Goal: Information Seeking & Learning: Understand process/instructions

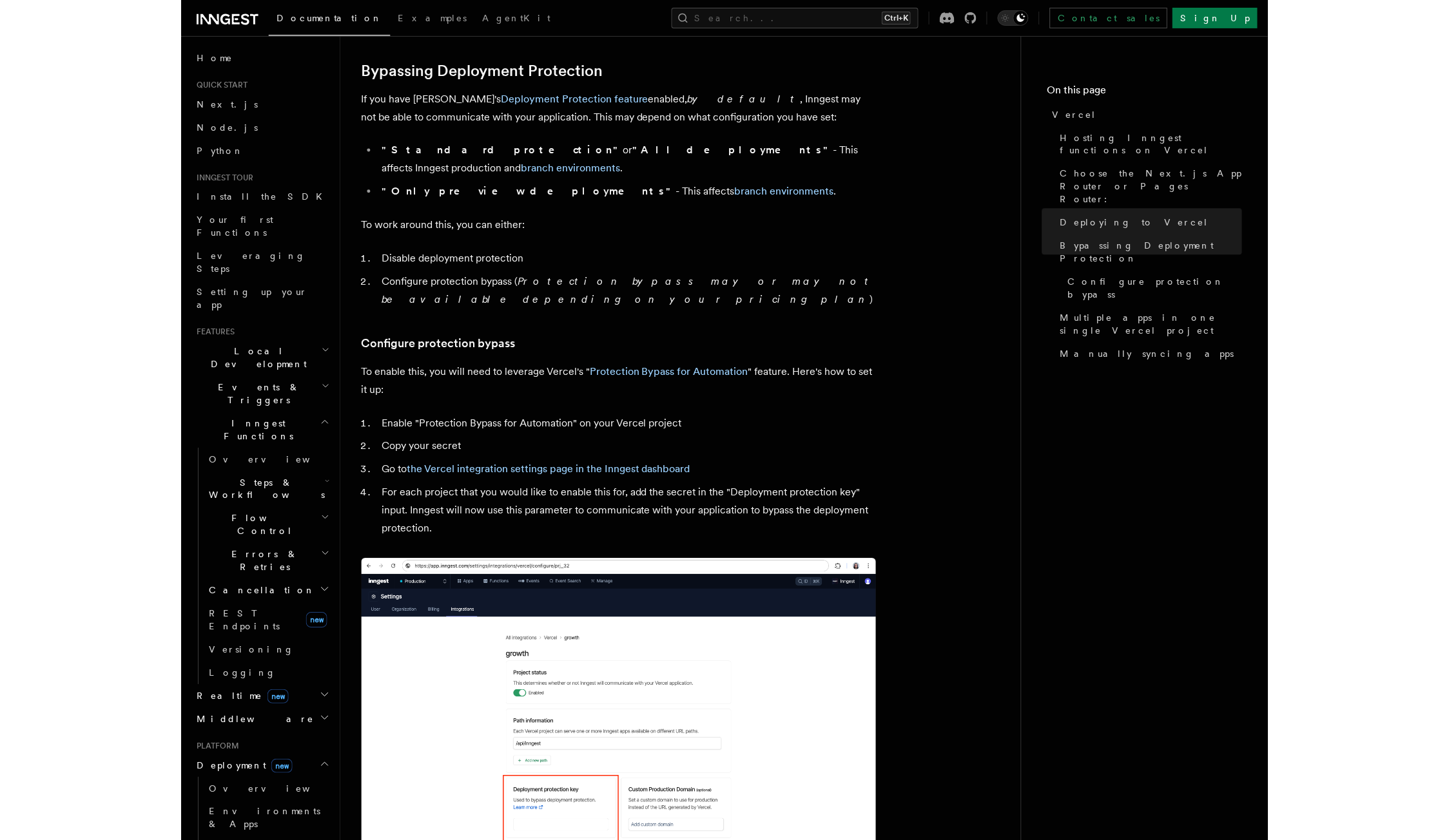
scroll to position [952, 0]
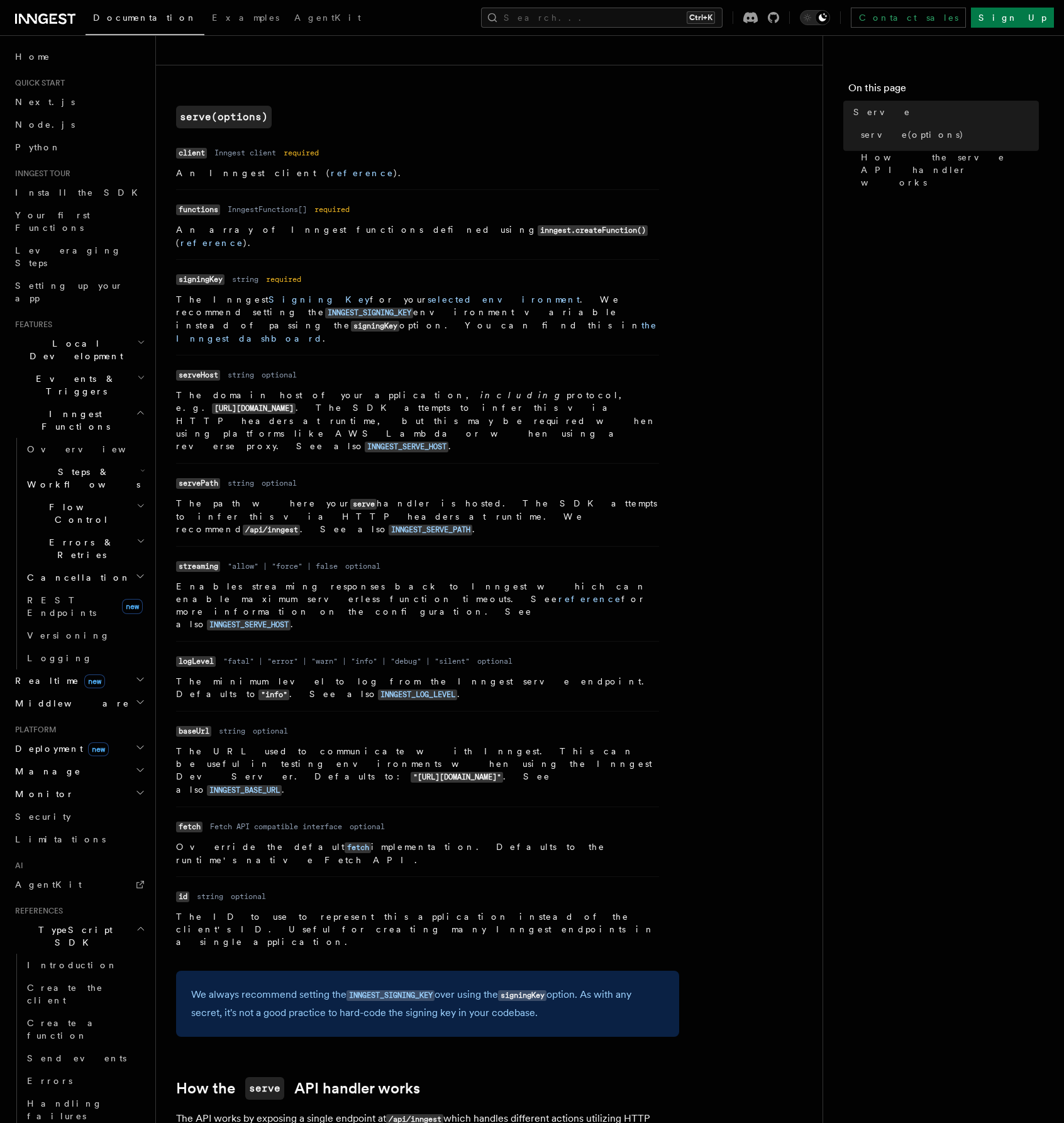
scroll to position [503, 0]
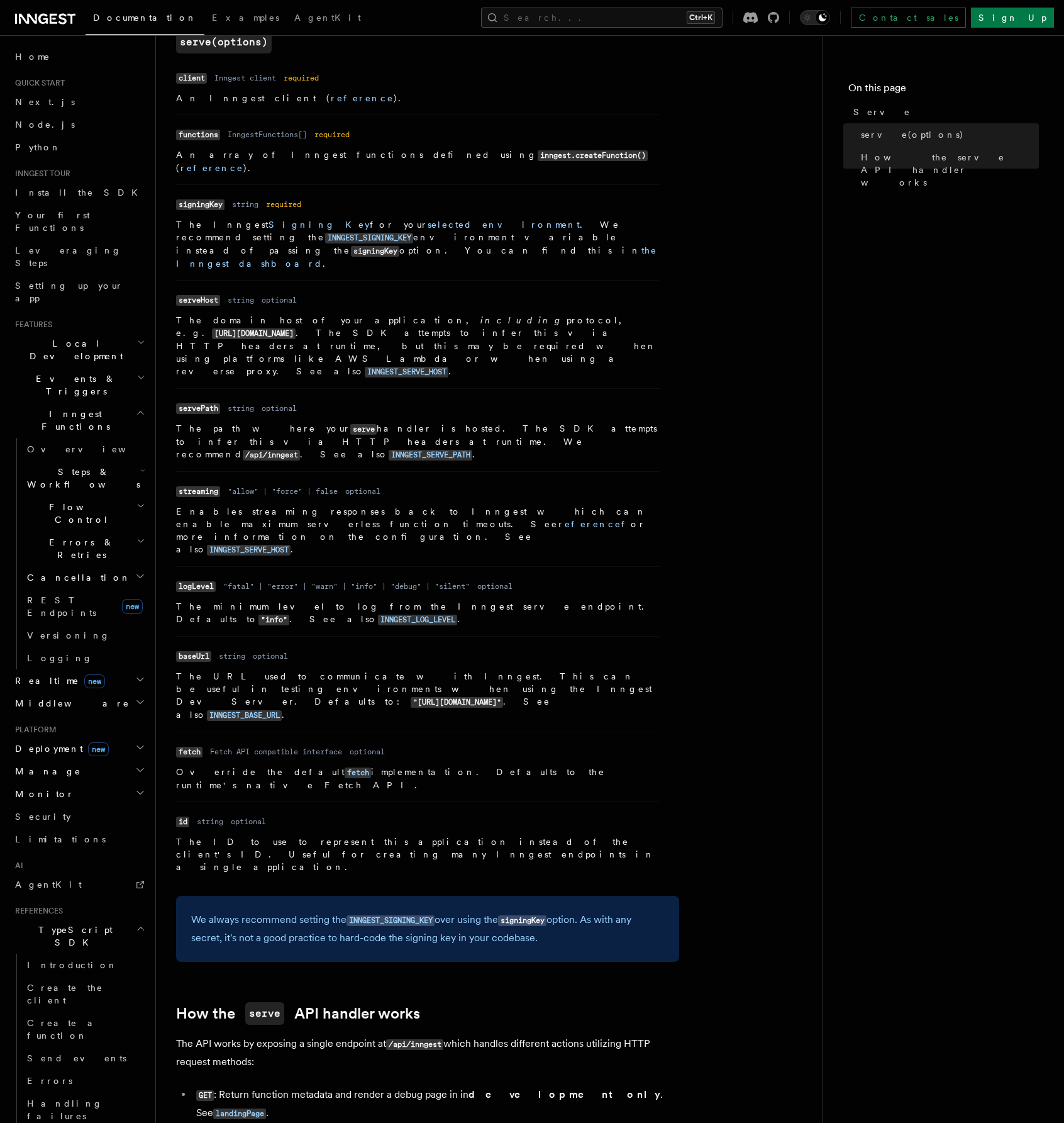
drag, startPoint x: 749, startPoint y: 545, endPoint x: 724, endPoint y: 546, distance: 25.0
click at [749, 545] on article "References TypeScript SDK Serve Serve The serve() API handler is used to serve …" at bounding box center [490, 484] width 627 height 1864
drag, startPoint x: 339, startPoint y: 576, endPoint x: 229, endPoint y: 577, distance: 110.0
click at [411, 697] on code ""[URL][DOMAIN_NAME]"" at bounding box center [457, 702] width 92 height 11
copy code "[URL][DOMAIN_NAME]"
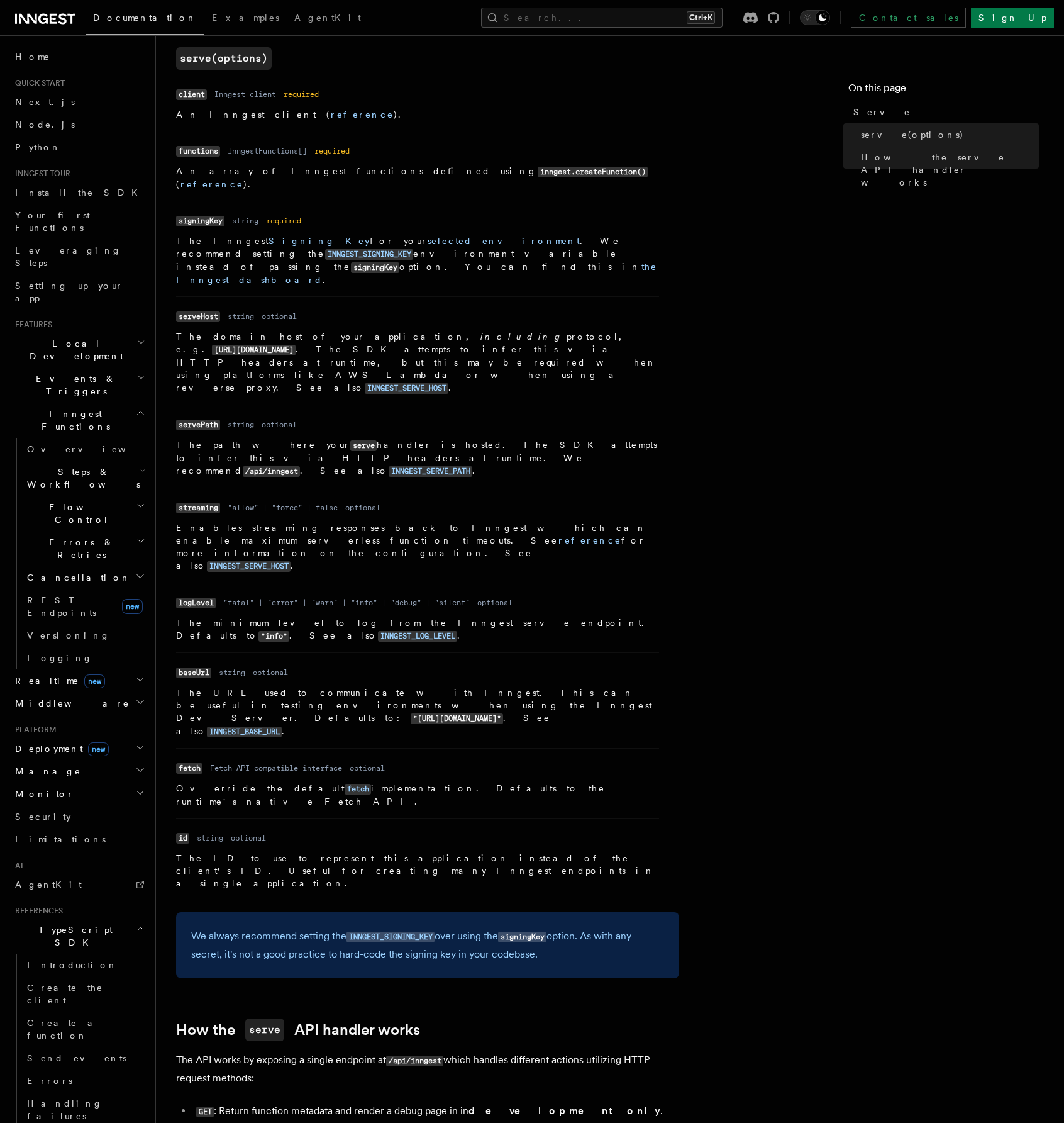
scroll to position [487, 0]
